Goal: Find specific page/section: Find specific page/section

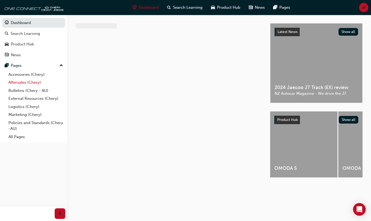
drag, startPoint x: 24, startPoint y: 82, endPoint x: 27, endPoint y: 82, distance: 3.4
click at [24, 82] on link "Aftersales (Chery)" at bounding box center [35, 83] width 59 height 8
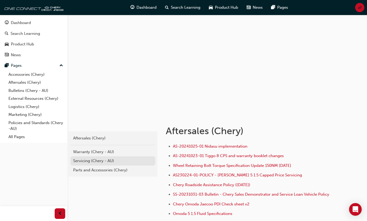
click at [91, 160] on div "Servicing (Chery - AU)" at bounding box center [113, 161] width 80 height 6
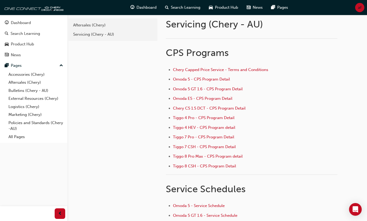
scroll to position [26, 0]
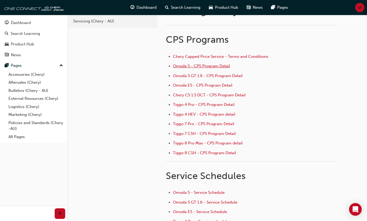
click at [201, 66] on span "Omoda 5 - CPS Program Detail" at bounding box center [201, 66] width 57 height 5
